Goal: Information Seeking & Learning: Understand process/instructions

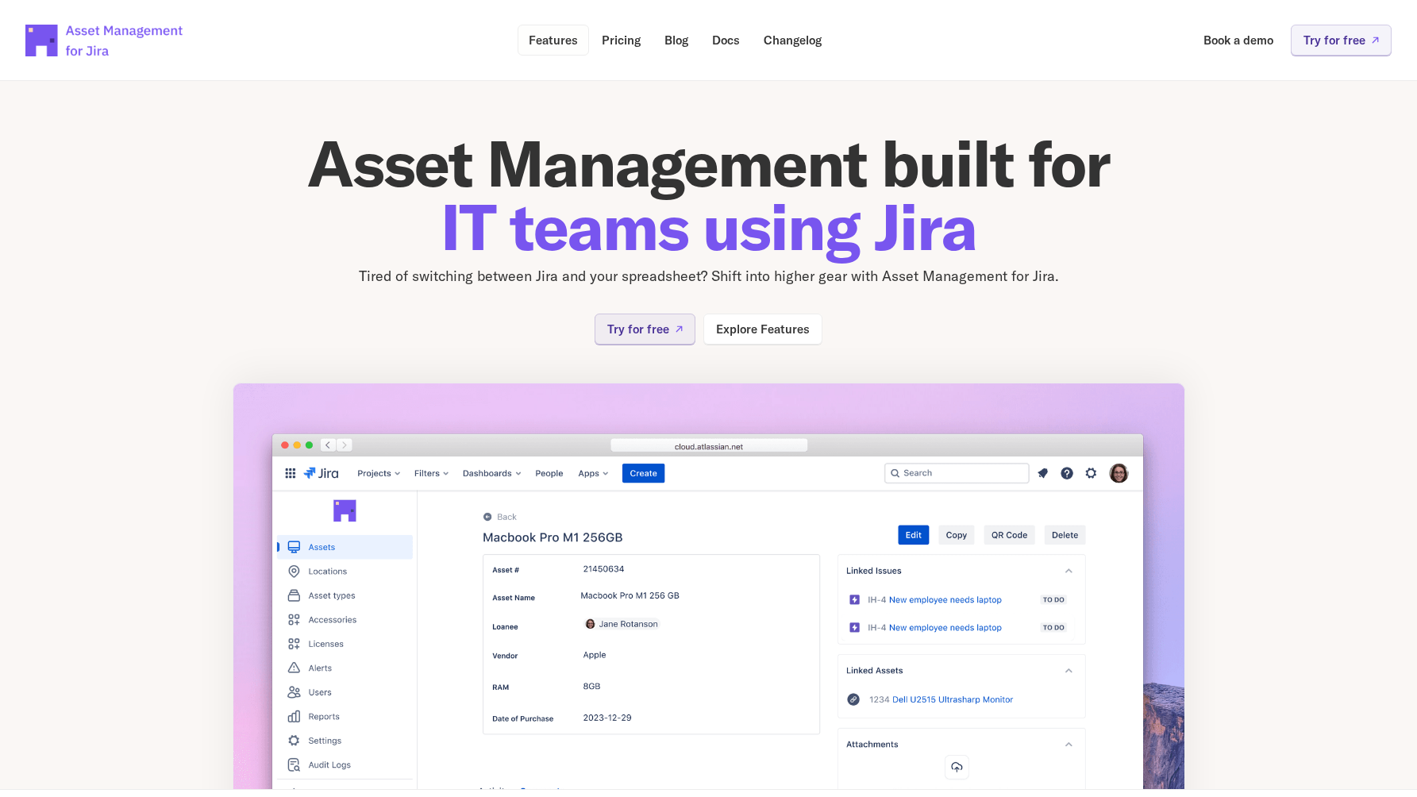
click at [560, 40] on p "Features" at bounding box center [553, 40] width 49 height 12
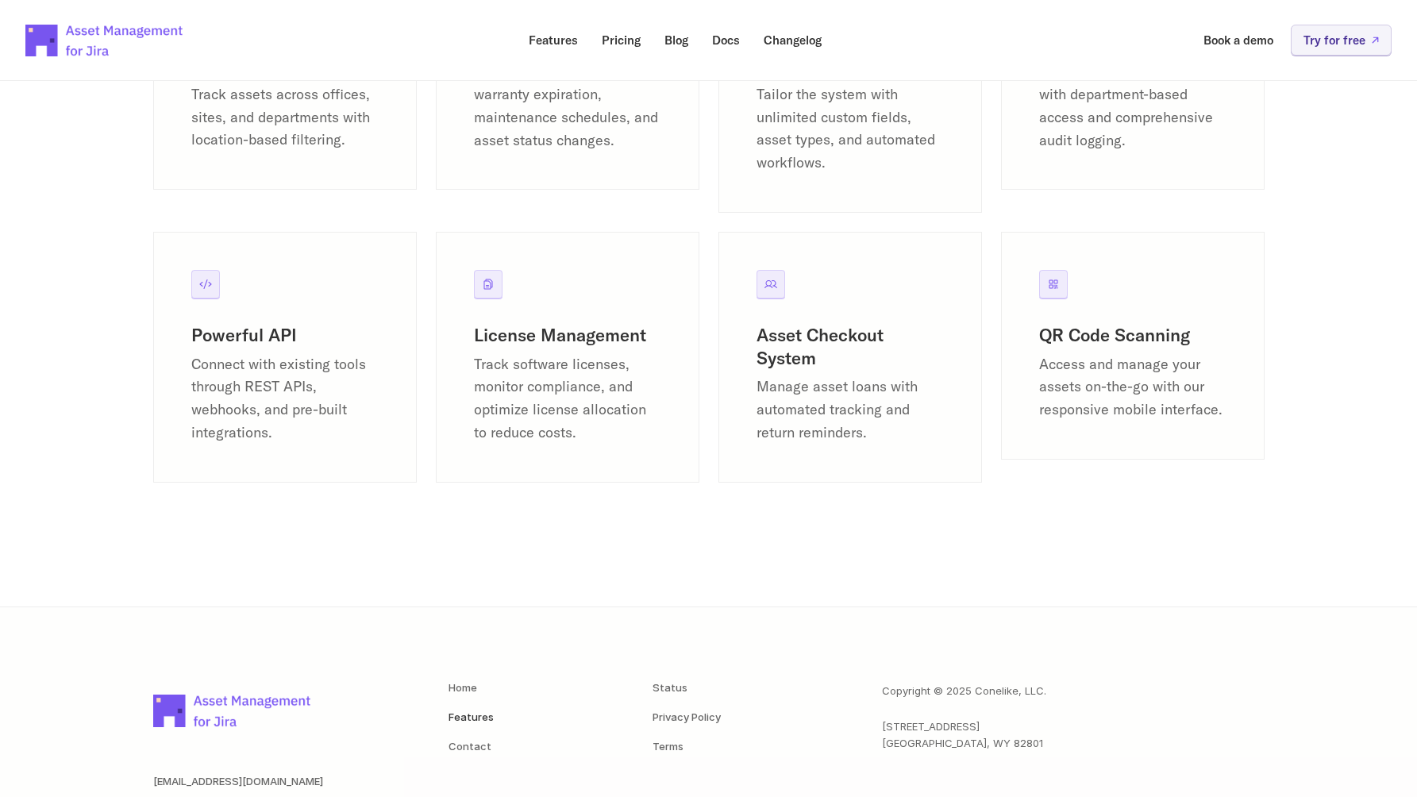
scroll to position [2148, 0]
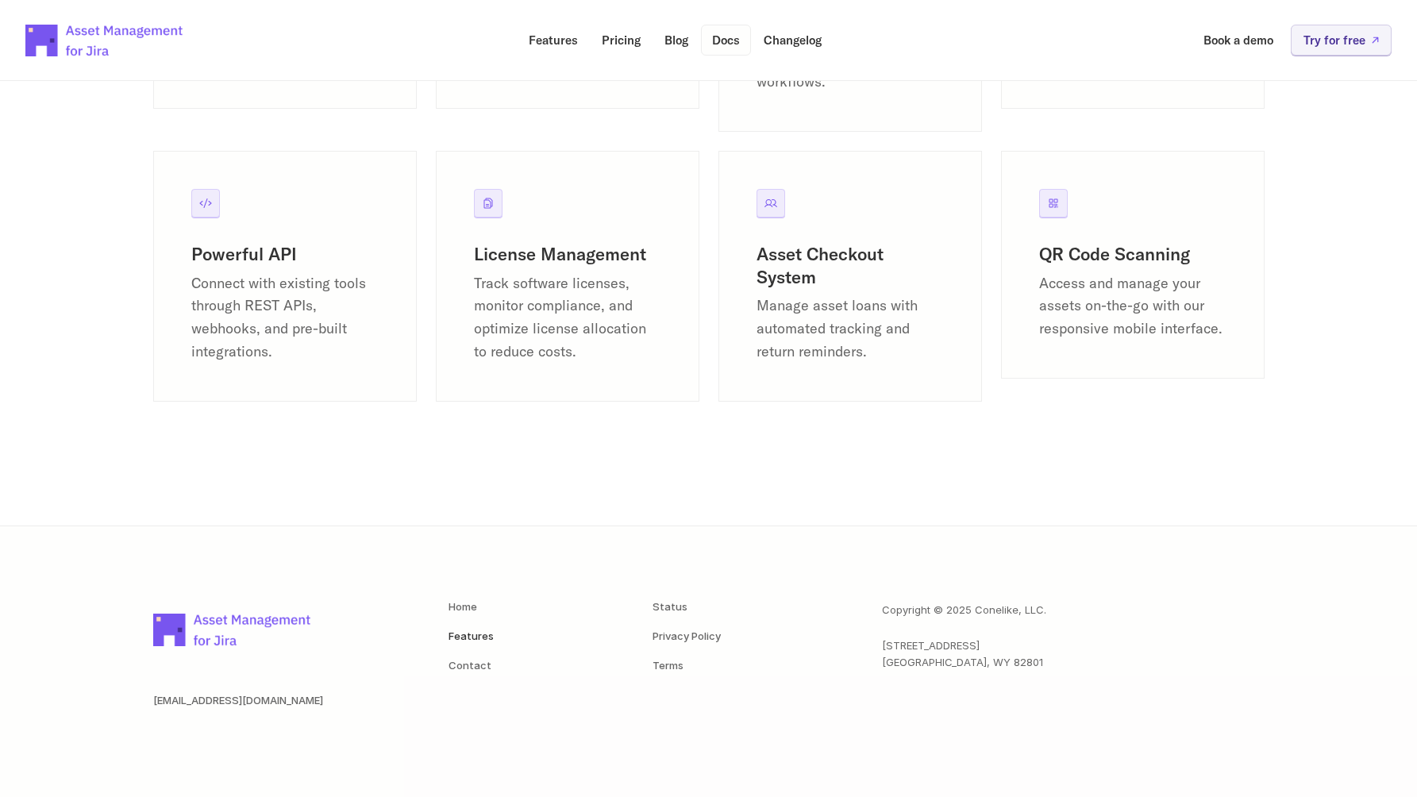
click at [724, 41] on p "Docs" at bounding box center [726, 40] width 28 height 12
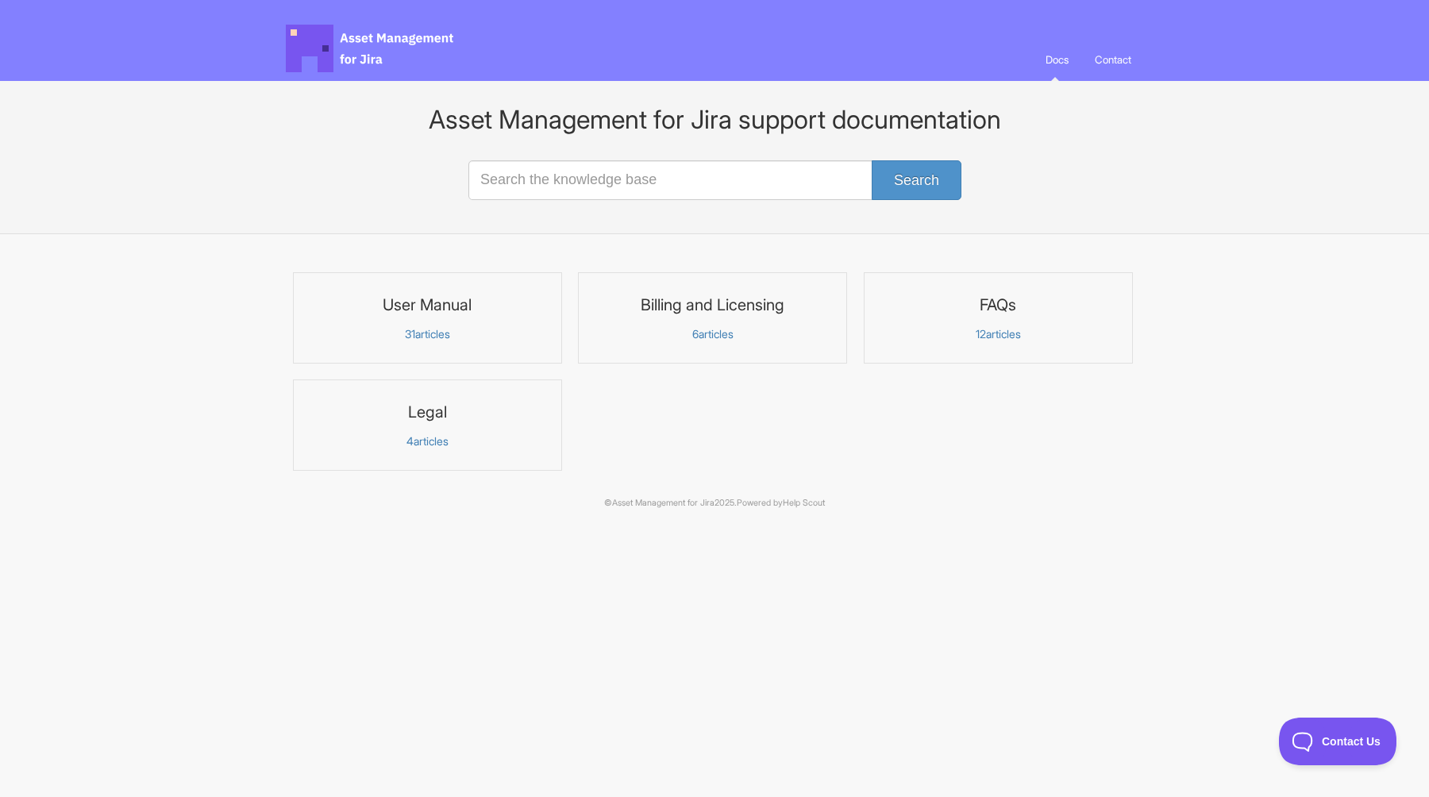
click at [450, 306] on h3 "User Manual" at bounding box center [427, 304] width 248 height 21
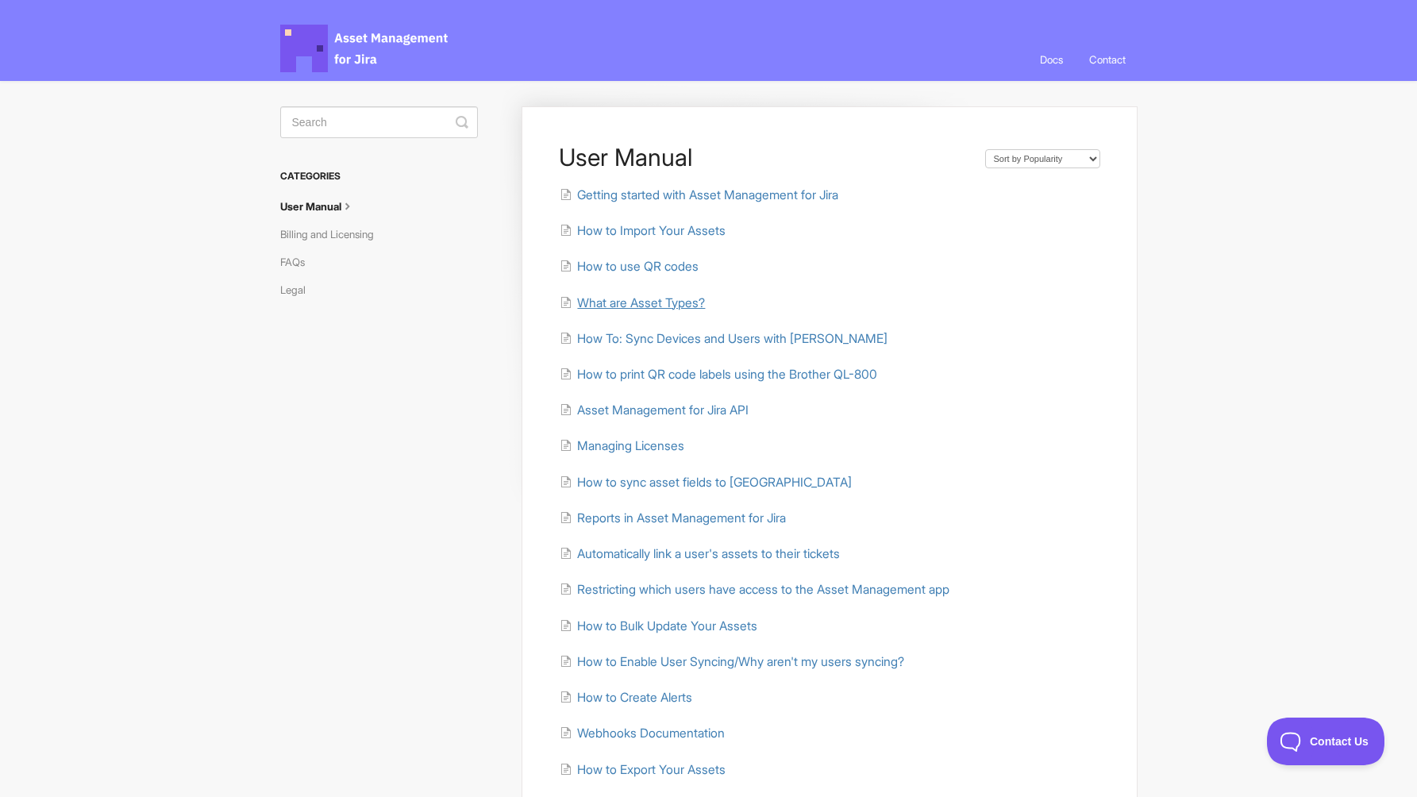
click at [634, 303] on span "What are Asset Types?" at bounding box center [641, 302] width 128 height 15
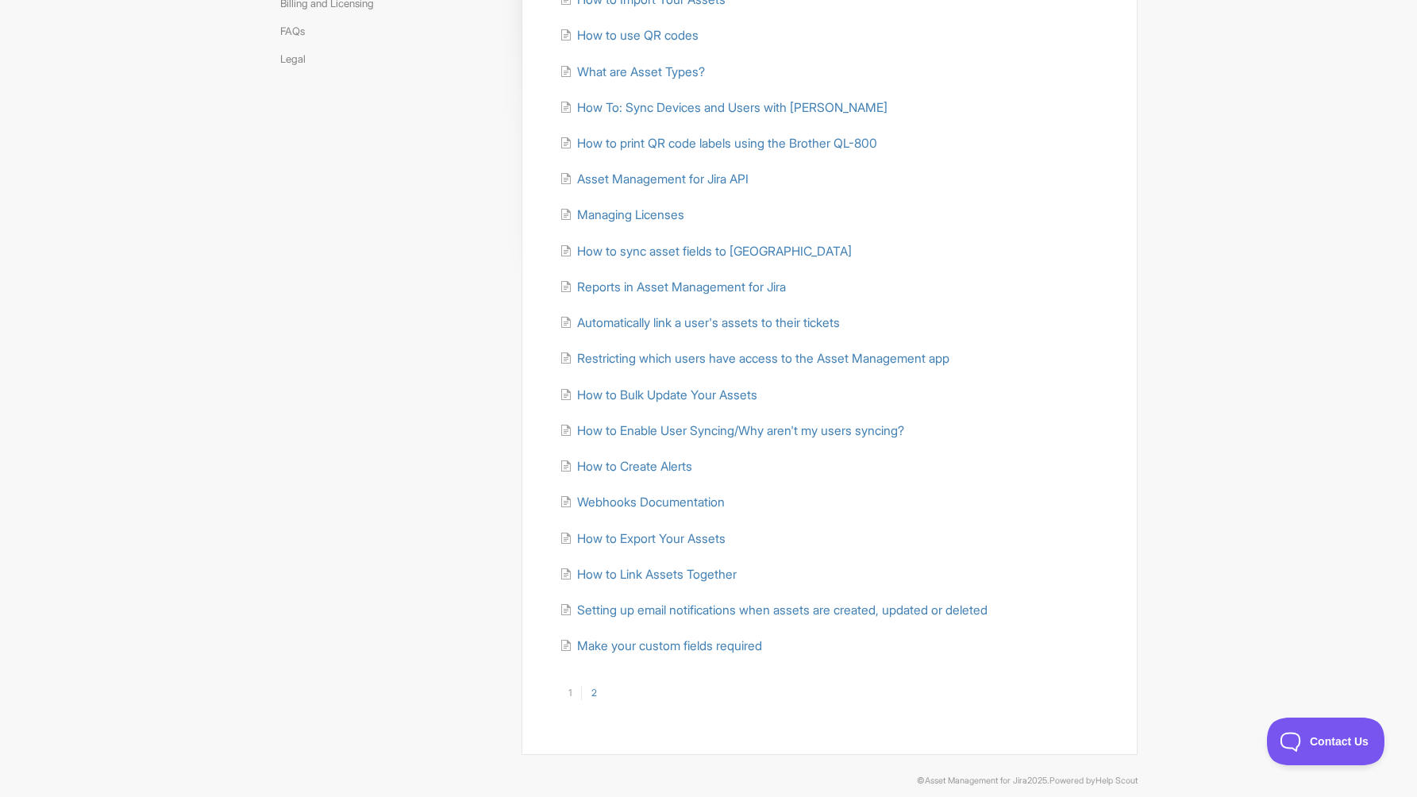
scroll to position [248, 0]
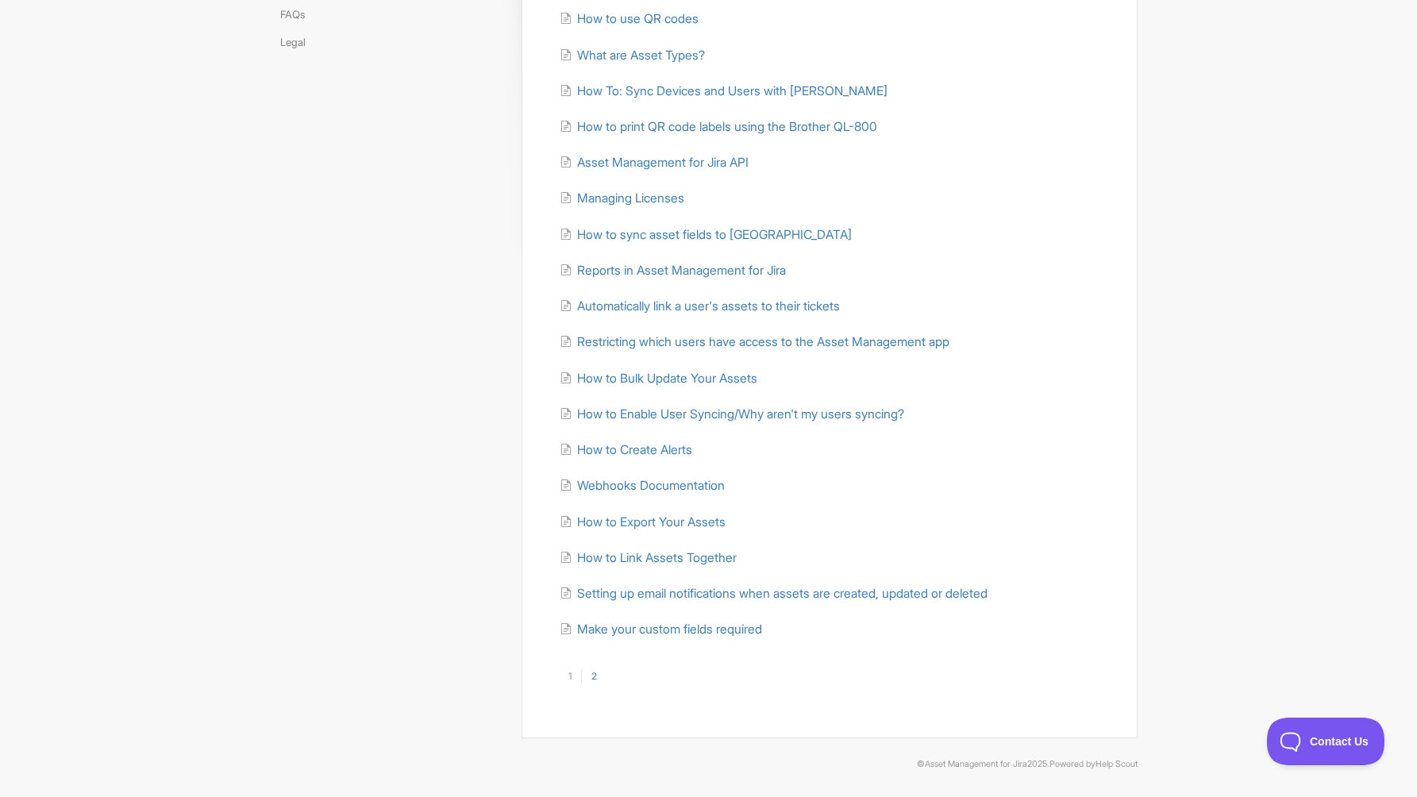
click at [598, 673] on link "2" at bounding box center [593, 676] width 25 height 14
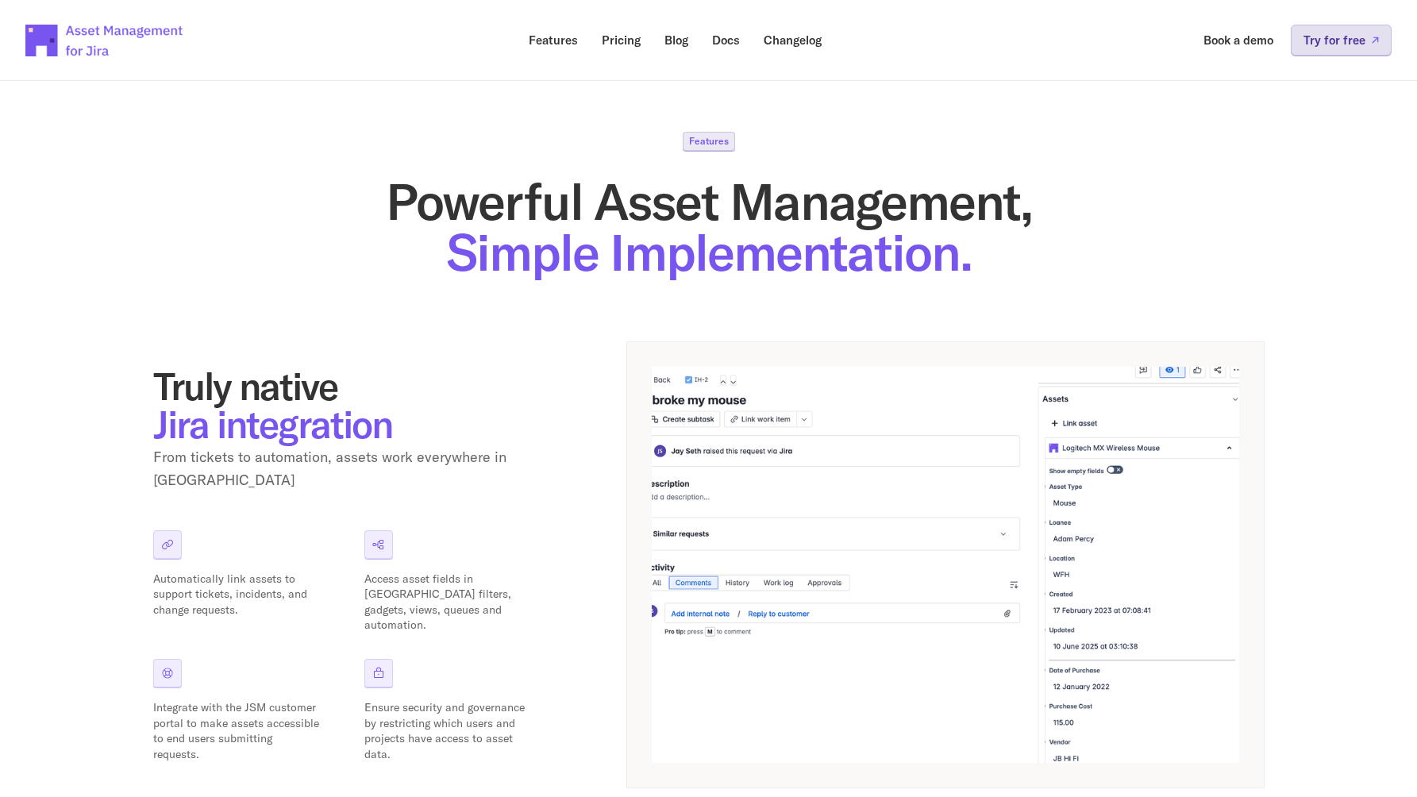
click at [1339, 37] on p "Try for free" at bounding box center [1334, 40] width 62 height 12
